Goal: Transaction & Acquisition: Purchase product/service

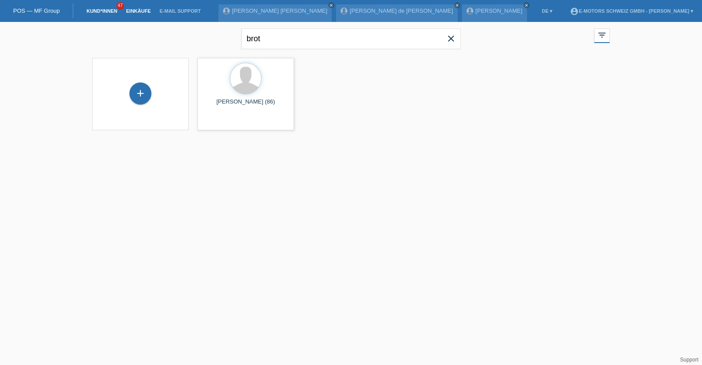
click at [135, 10] on link "Einkäufe" at bounding box center [137, 10] width 33 height 5
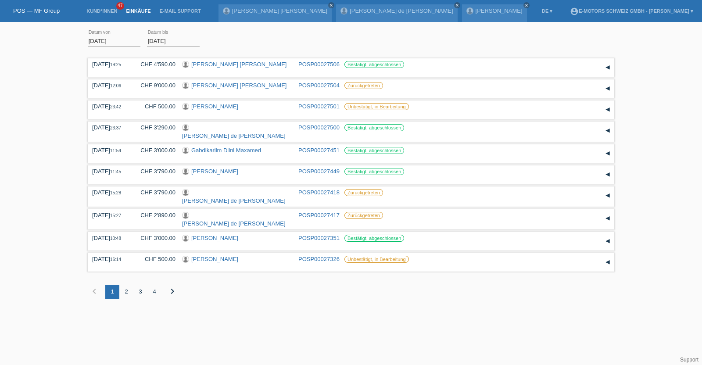
click at [99, 10] on link "Kund*innen" at bounding box center [101, 10] width 39 height 5
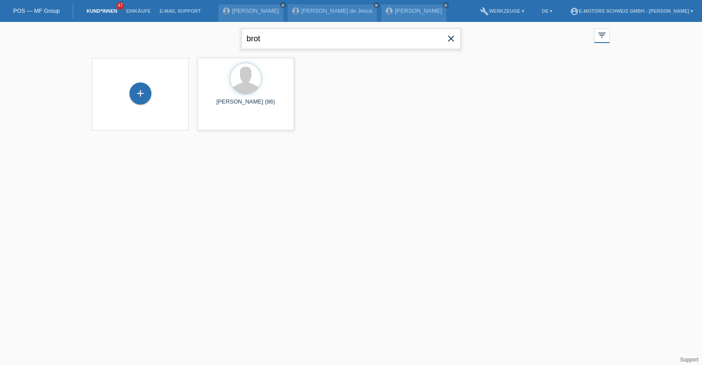
drag, startPoint x: 306, startPoint y: 43, endPoint x: 219, endPoint y: 39, distance: 86.9
click at [219, 39] on div "brot close filter_list view_module Alle Kund*innen anzeigen star Markierte [PER…" at bounding box center [351, 38] width 526 height 32
type input "baur"
click at [221, 124] on span "Anzeigen" at bounding box center [223, 122] width 24 height 7
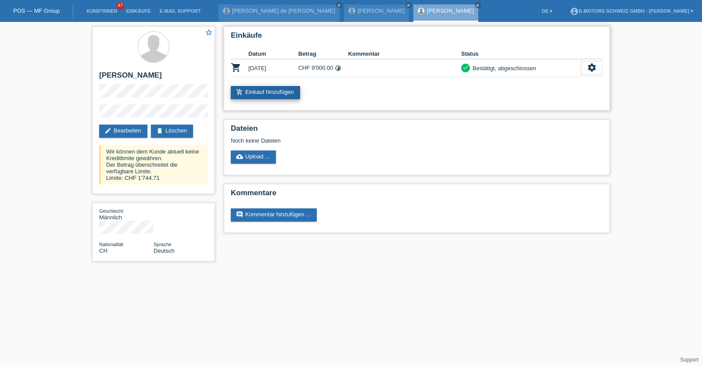
click at [257, 89] on link "add_shopping_cart Einkauf hinzufügen" at bounding box center [265, 92] width 69 height 13
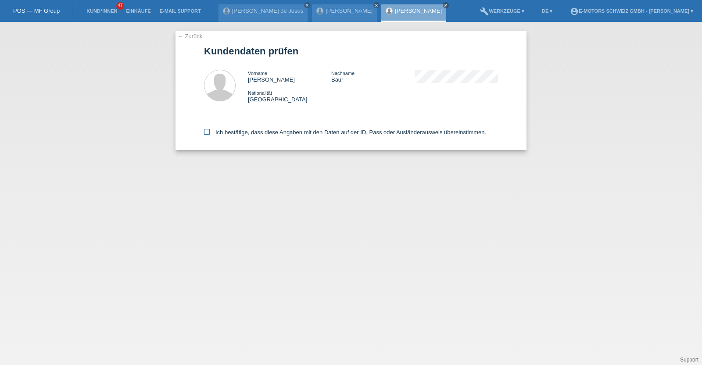
click at [255, 130] on label "Ich bestätige, dass diese Angaben mit den Daten auf der ID, Pass oder Ausländer…" at bounding box center [345, 132] width 282 height 7
click at [210, 130] on input "Ich bestätige, dass diese Angaben mit den Daten auf der ID, Pass oder Ausländer…" at bounding box center [207, 132] width 6 height 6
checkbox input "true"
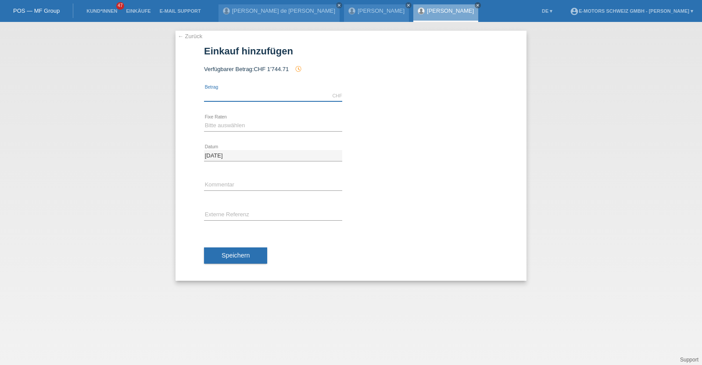
click at [254, 99] on input "text" at bounding box center [273, 95] width 138 height 11
type input "2890.00"
click at [239, 127] on select "Bitte auswählen 12 Raten 24 Raten 36 Raten 48 Raten" at bounding box center [273, 125] width 138 height 11
select select "214"
click at [204, 120] on select "Bitte auswählen 12 Raten 24 Raten 36 Raten 48 Raten" at bounding box center [273, 125] width 138 height 11
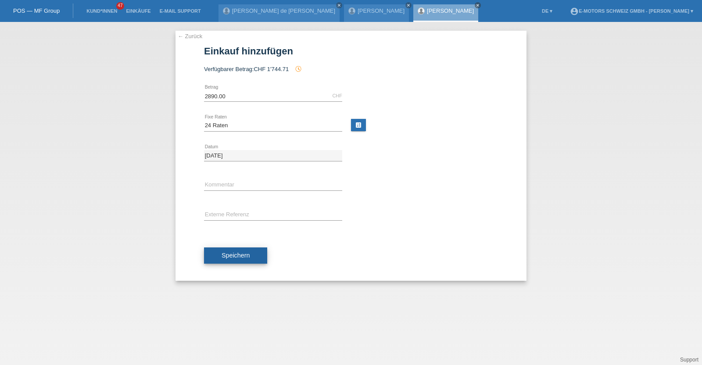
click at [244, 253] on span "Speichern" at bounding box center [235, 255] width 28 height 7
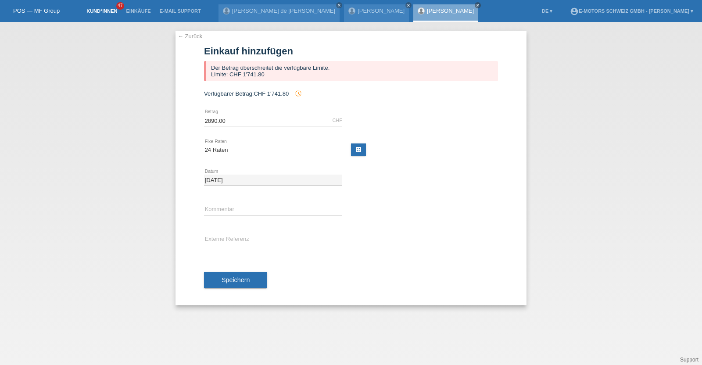
click at [96, 8] on link "Kund*innen" at bounding box center [101, 10] width 39 height 5
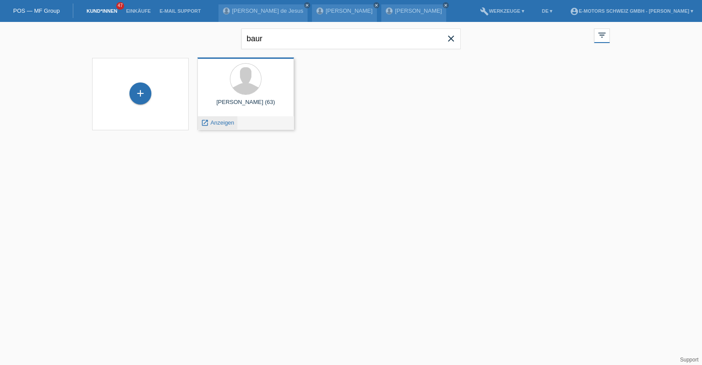
click at [217, 122] on span "Anzeigen" at bounding box center [223, 122] width 24 height 7
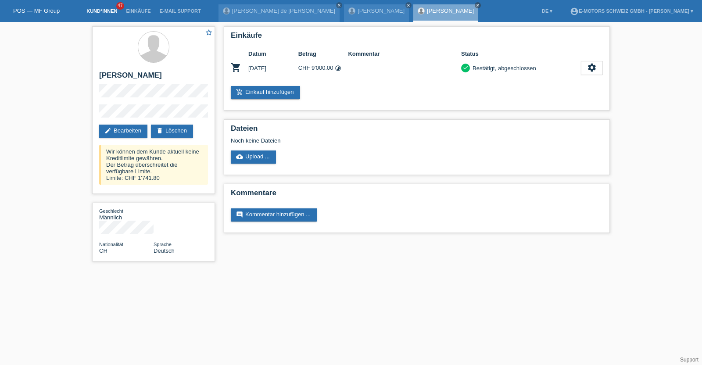
click at [103, 10] on link "Kund*innen" at bounding box center [101, 10] width 39 height 5
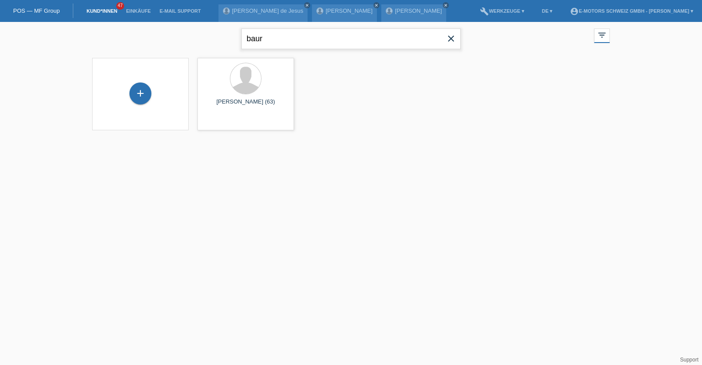
drag, startPoint x: 294, startPoint y: 34, endPoint x: 228, endPoint y: 34, distance: 66.2
click at [228, 34] on div "baur close filter_list view_module Alle Kund*innen anzeigen star Markierte [PER…" at bounding box center [351, 38] width 526 height 32
type input "[PERSON_NAME]"
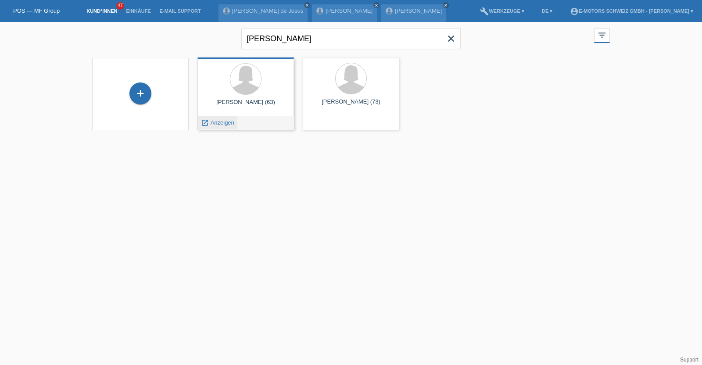
click at [224, 127] on div "launch Anzeigen" at bounding box center [217, 122] width 39 height 13
click at [224, 121] on span "Anzeigen" at bounding box center [223, 122] width 24 height 7
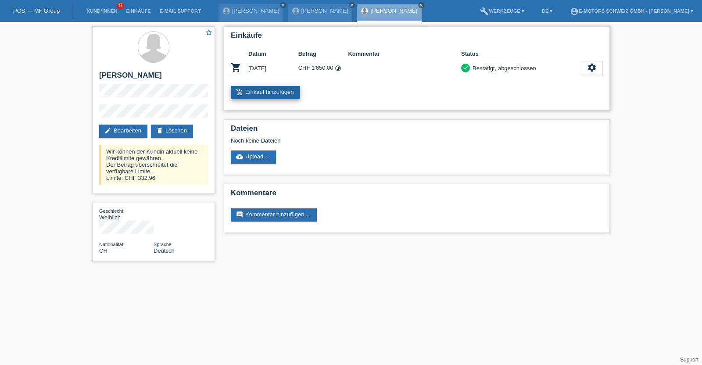
click at [288, 90] on link "add_shopping_cart Einkauf hinzufügen" at bounding box center [265, 92] width 69 height 13
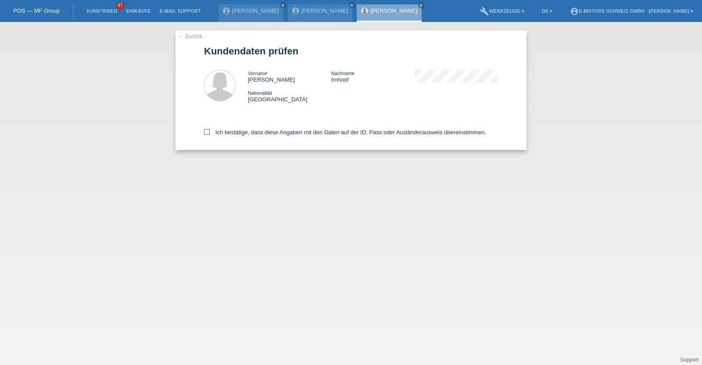
click at [292, 130] on label "Ich bestätige, dass diese Angaben mit den Daten auf der ID, Pass oder Ausländer…" at bounding box center [345, 132] width 282 height 7
click at [210, 130] on input "Ich bestätige, dass diese Angaben mit den Daten auf der ID, Pass oder Ausländer…" at bounding box center [207, 132] width 6 height 6
checkbox input "true"
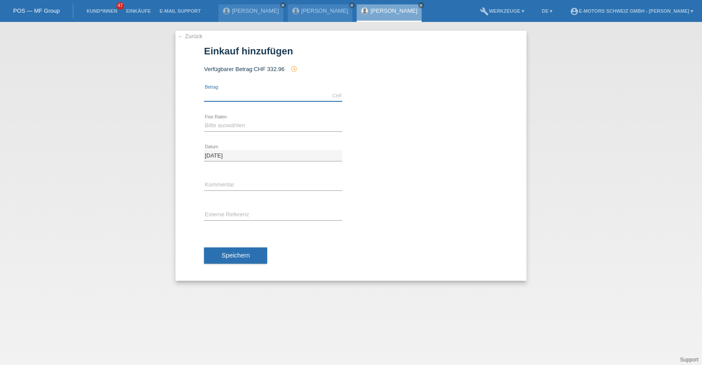
click at [266, 100] on input "text" at bounding box center [273, 95] width 138 height 11
type input "2890.00"
click at [252, 126] on select "Bitte auswählen 12 Raten 24 Raten 36 Raten 48 Raten" at bounding box center [273, 125] width 138 height 11
select select "214"
click at [204, 120] on select "Bitte auswählen 12 Raten 24 Raten 36 Raten 48 Raten" at bounding box center [273, 125] width 138 height 11
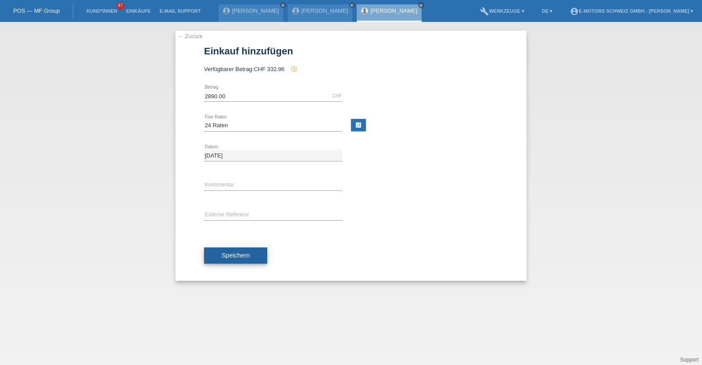
click at [245, 253] on span "Speichern" at bounding box center [235, 255] width 28 height 7
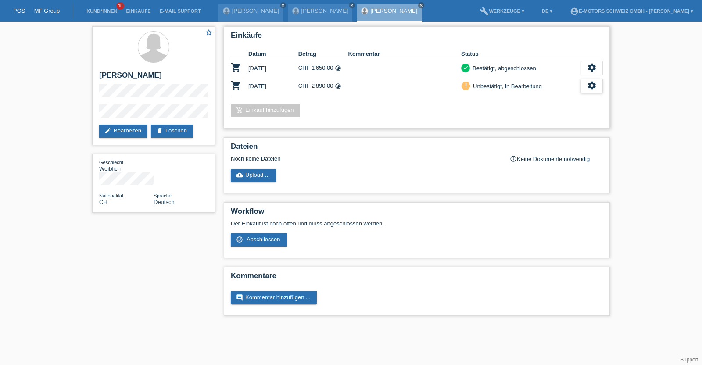
click at [596, 84] on icon "settings" at bounding box center [592, 86] width 10 height 10
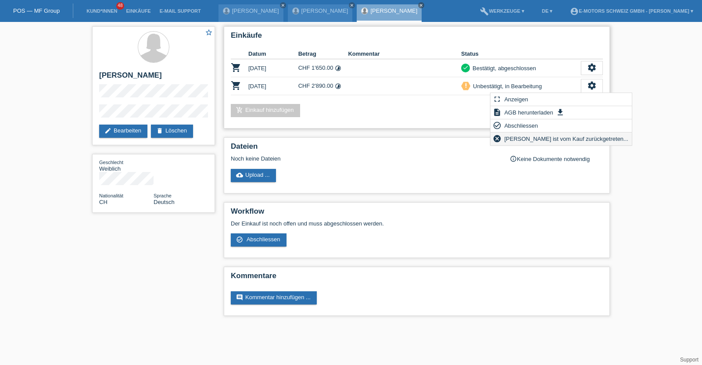
click at [532, 139] on span "Kundin ist vom Kauf zurückgetreten..." at bounding box center [566, 138] width 127 height 11
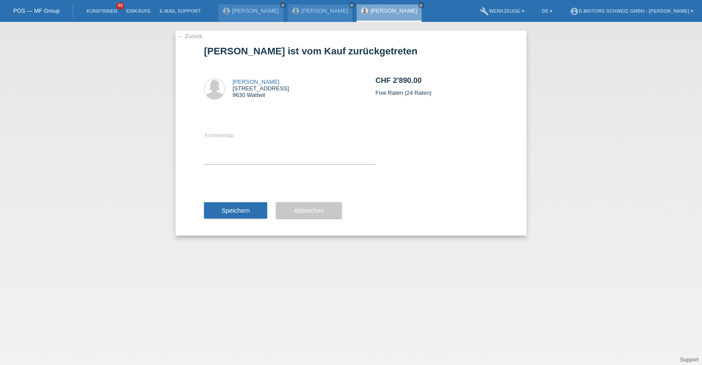
click at [306, 165] on div "Kommentar" at bounding box center [289, 147] width 171 height 70
click at [302, 159] on textarea at bounding box center [289, 147] width 171 height 34
type textarea "neu"
click at [235, 211] on span "Speichern" at bounding box center [235, 210] width 28 height 7
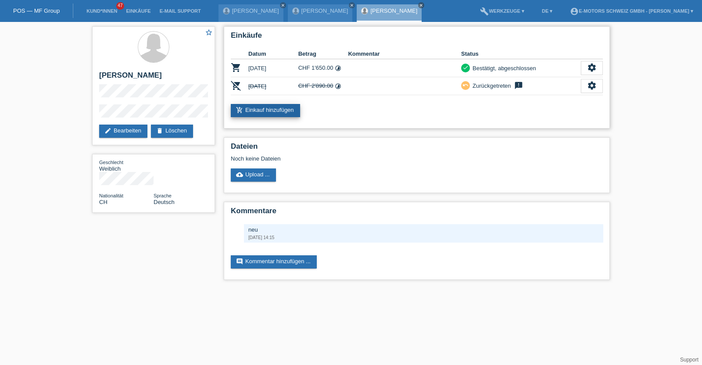
click at [234, 111] on link "add_shopping_cart Einkauf hinzufügen" at bounding box center [265, 110] width 69 height 13
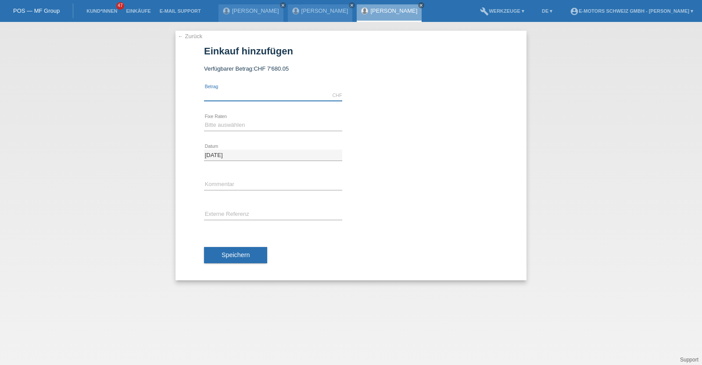
click at [272, 95] on input "text" at bounding box center [273, 95] width 138 height 11
click at [229, 86] on div "CHF error [GEOGRAPHIC_DATA]" at bounding box center [273, 96] width 138 height 30
click at [224, 94] on input "text" at bounding box center [273, 95] width 138 height 11
type input "5490.00"
click at [225, 123] on select "Bitte auswählen 12 Raten 24 Raten 36 Raten 48 Raten" at bounding box center [273, 125] width 138 height 11
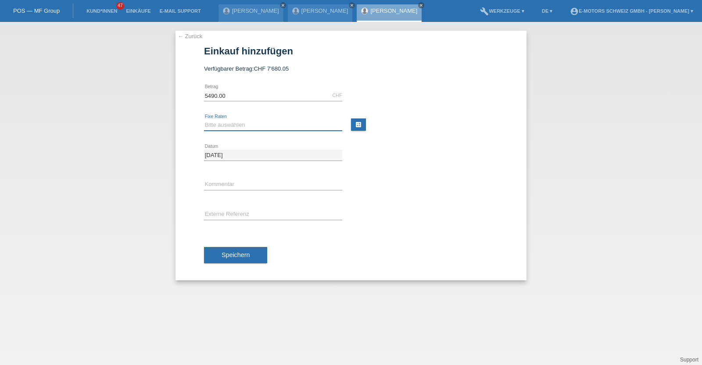
select select "216"
click at [204, 120] on select "Bitte auswählen 12 Raten 24 Raten 36 Raten 48 Raten" at bounding box center [273, 125] width 138 height 11
click at [227, 183] on input "text" at bounding box center [273, 184] width 138 height 11
type input "KENAN"
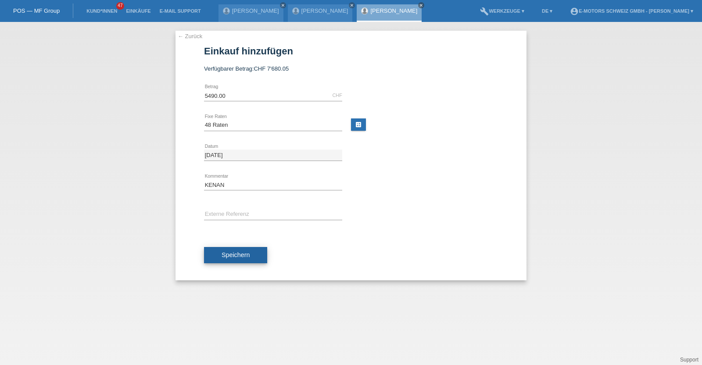
click at [257, 251] on button "Speichern" at bounding box center [235, 255] width 63 height 17
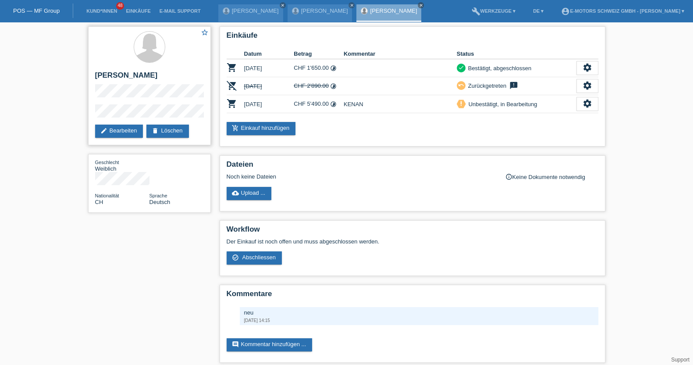
click at [102, 76] on h2 "[PERSON_NAME]" at bounding box center [149, 77] width 109 height 13
drag, startPoint x: 102, startPoint y: 76, endPoint x: 125, endPoint y: 75, distance: 22.4
click at [125, 75] on h2 "[PERSON_NAME]" at bounding box center [149, 77] width 109 height 13
copy h2 "[PERSON_NAME]"
